Goal: Task Accomplishment & Management: Use online tool/utility

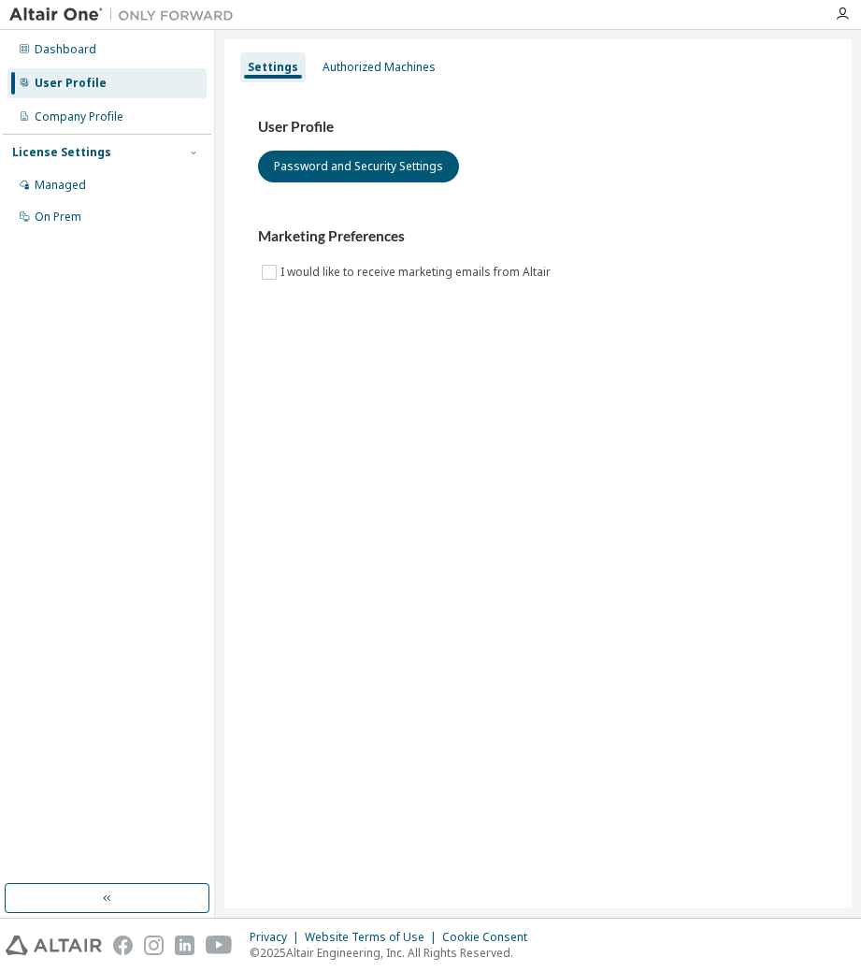
click at [71, 81] on div "User Profile" at bounding box center [71, 83] width 72 height 15
click at [360, 56] on div "Authorized Machines" at bounding box center [379, 67] width 128 height 30
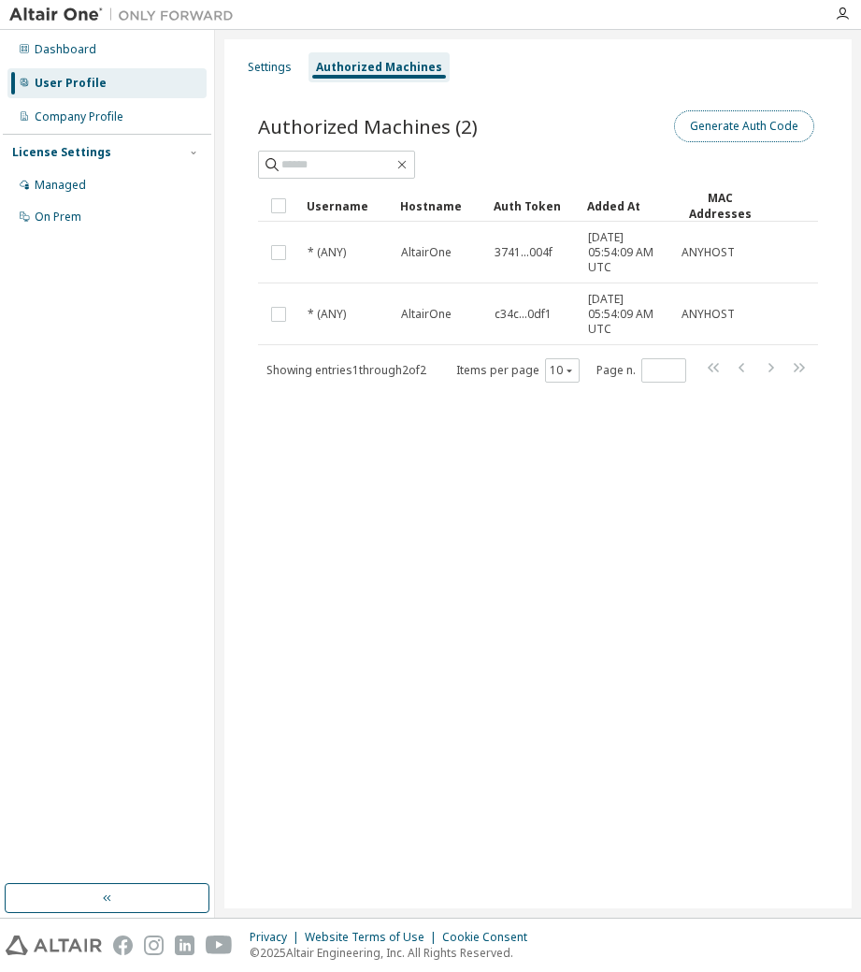
click at [751, 131] on button "Generate Auth Code" at bounding box center [744, 126] width 140 height 32
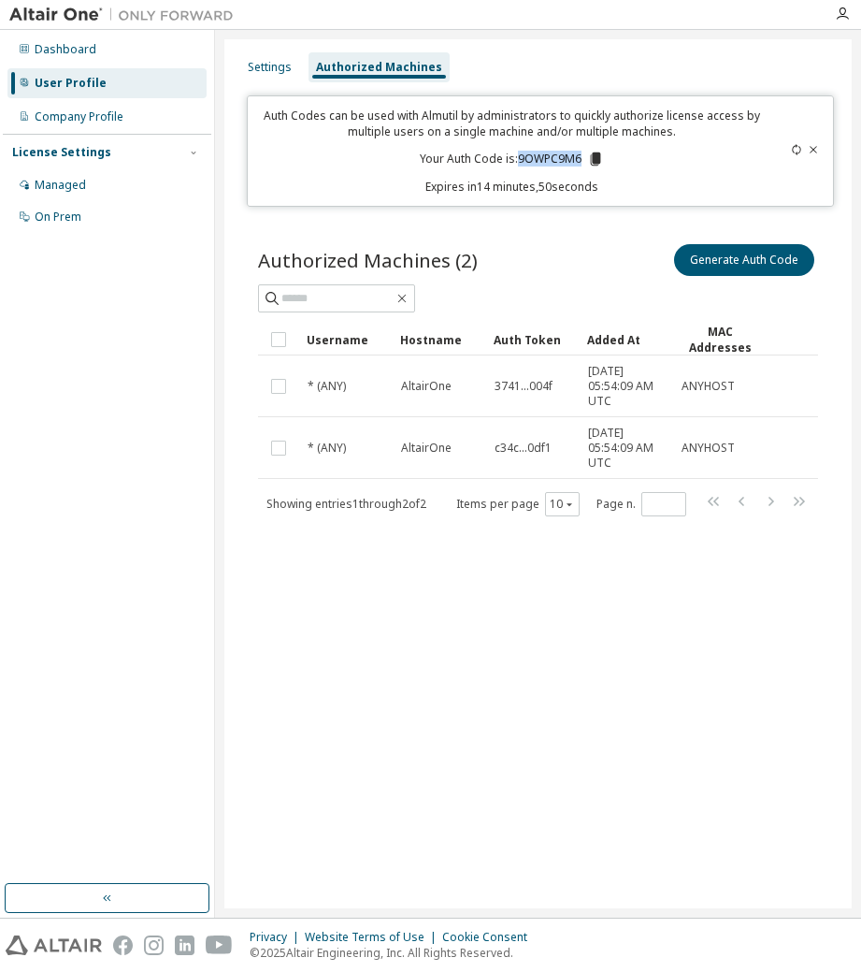
drag, startPoint x: 520, startPoint y: 160, endPoint x: 580, endPoint y: 162, distance: 59.9
click at [580, 162] on p "Your Auth Code is: 9OWPC9M6" at bounding box center [512, 159] width 184 height 17
copy p "9OWPC9M6"
